Goal: Information Seeking & Learning: Learn about a topic

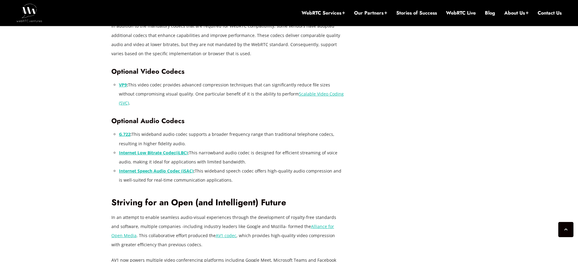
scroll to position [920, 0]
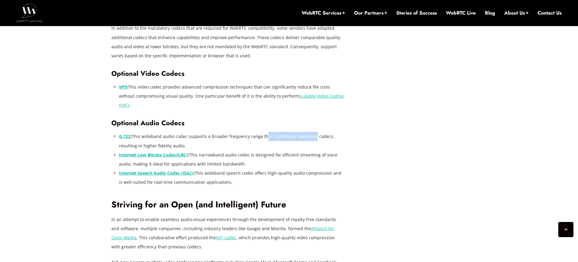
drag, startPoint x: 261, startPoint y: 110, endPoint x: 310, endPoint y: 110, distance: 49.2
click at [310, 132] on li "G.722 : This wideband audio codec supports a broader frequency range than tradi…" at bounding box center [232, 141] width 226 height 18
drag, startPoint x: 142, startPoint y: 118, endPoint x: 184, endPoint y: 119, distance: 41.6
click at [184, 132] on li "G.722 : This wideband audio codec supports a broader frequency range than tradi…" at bounding box center [232, 141] width 226 height 18
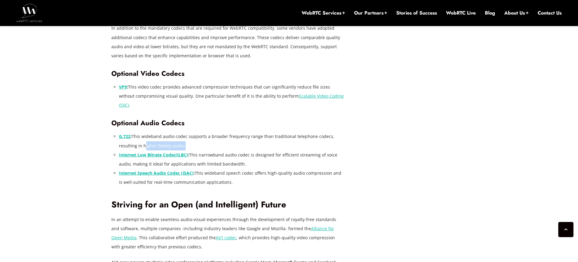
click at [184, 132] on li "G.722 : This wideband audio codec supports a broader frequency range than tradi…" at bounding box center [232, 141] width 226 height 18
drag, startPoint x: 188, startPoint y: 119, endPoint x: 120, endPoint y: 112, distance: 68.4
click at [120, 132] on li "G.722 : This wideband audio codec supports a broader frequency range than tradi…" at bounding box center [232, 141] width 226 height 18
click at [208, 132] on li "G.722 : This wideband audio codec supports a broader frequency range than tradi…" at bounding box center [232, 141] width 226 height 18
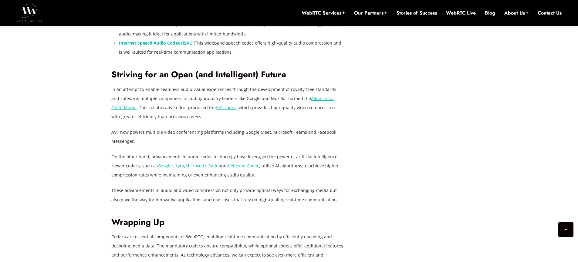
scroll to position [983, 0]
